Goal: Information Seeking & Learning: Check status

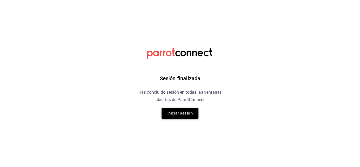
click at [181, 109] on button "Iniciar sesión" at bounding box center [180, 113] width 37 height 11
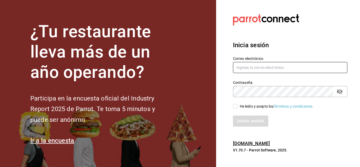
click at [270, 71] on input "text" at bounding box center [290, 67] width 114 height 11
type input "[EMAIL_ADDRESS][DOMAIN_NAME]"
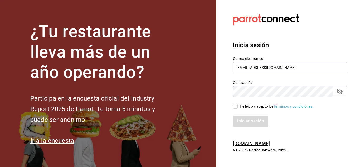
click at [258, 107] on div "He leído y acepto los Términos y condiciones." at bounding box center [277, 107] width 74 height 6
click at [238, 107] on input "He leído y acepto los Términos y condiciones." at bounding box center [235, 106] width 5 height 5
checkbox input "true"
click at [256, 120] on button "Iniciar sesión" at bounding box center [251, 121] width 36 height 11
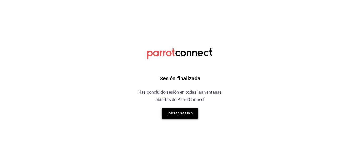
click at [172, 114] on button "Iniciar sesión" at bounding box center [180, 113] width 37 height 11
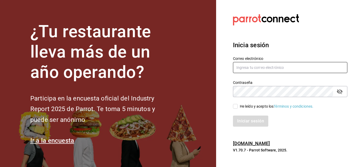
click at [242, 71] on input "text" at bounding box center [290, 67] width 114 height 11
type input "[EMAIL_ADDRESS][DOMAIN_NAME]"
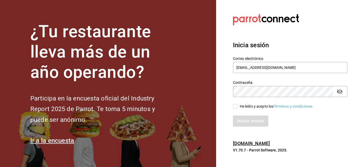
click at [237, 104] on input "He leído y acepto los Términos y condiciones." at bounding box center [235, 106] width 5 height 5
checkbox input "true"
click at [252, 121] on button "Iniciar sesión" at bounding box center [251, 121] width 36 height 11
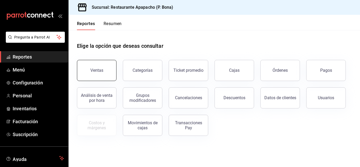
click at [103, 71] on button "Ventas" at bounding box center [97, 70] width 40 height 21
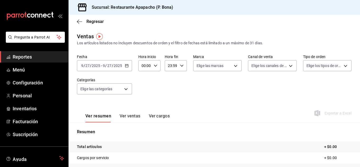
click at [127, 67] on icon "button" at bounding box center [127, 66] width 4 height 4
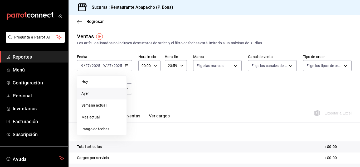
click at [87, 93] on span "Ayer" at bounding box center [101, 94] width 41 height 6
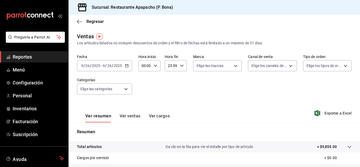
click at [126, 65] on \(Stroke\) "button" at bounding box center [126, 65] width 3 height 3
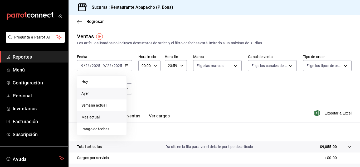
click at [97, 116] on span "Mes actual" at bounding box center [101, 117] width 41 height 6
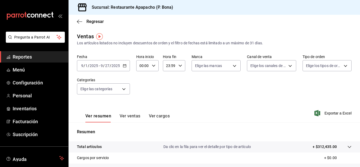
click at [124, 67] on \(Stroke\) "button" at bounding box center [124, 65] width 3 height 3
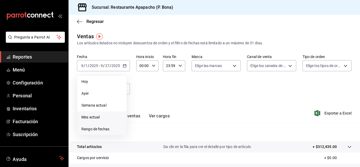
click at [97, 130] on span "Rango de fechas" at bounding box center [101, 129] width 41 height 6
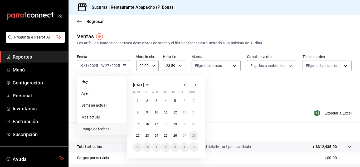
click at [185, 85] on icon "button" at bounding box center [185, 84] width 2 height 3
click at [174, 100] on abbr "1" at bounding box center [175, 101] width 2 height 4
click at [148, 147] on abbr "26" at bounding box center [146, 147] width 3 height 4
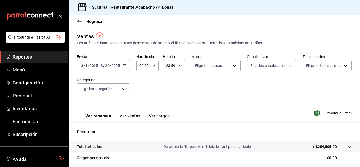
scroll to position [86, 0]
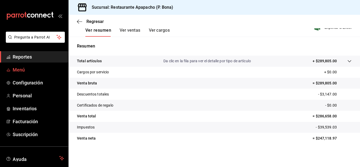
click at [21, 68] on span "Menú" at bounding box center [38, 69] width 51 height 7
